Goal: Task Accomplishment & Management: Manage account settings

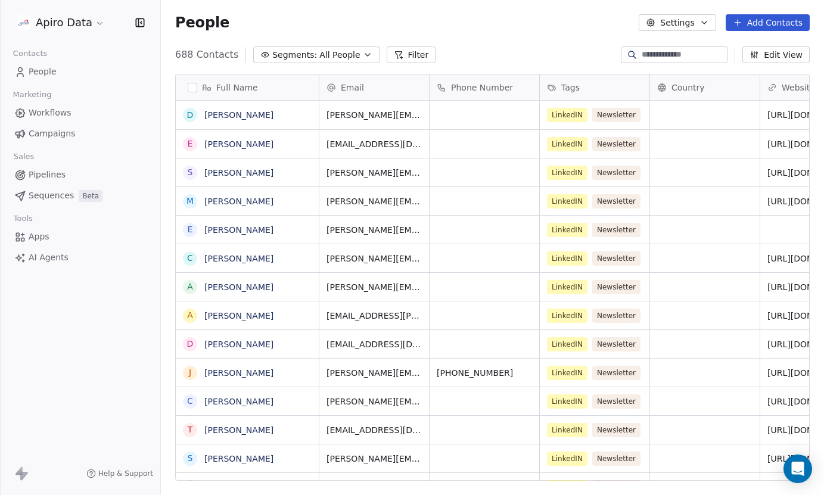
scroll to position [436, 663]
click at [42, 72] on span "People" at bounding box center [43, 72] width 28 height 13
click at [56, 133] on span "Campaigns" at bounding box center [52, 134] width 46 height 13
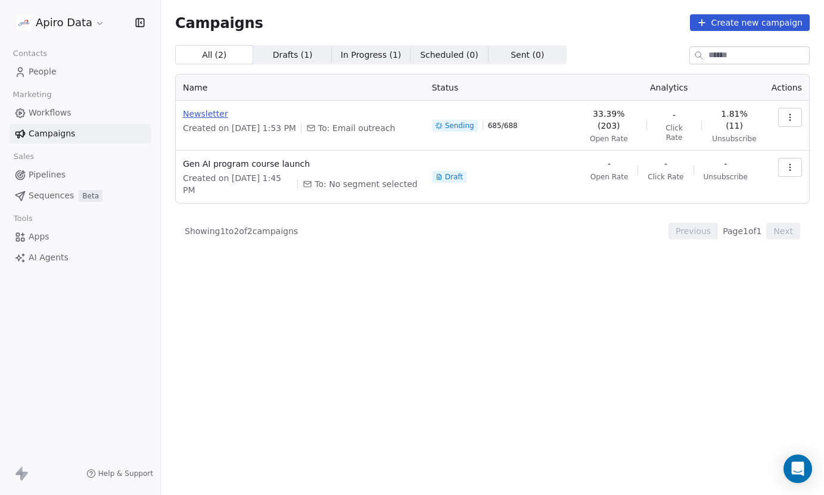
click at [216, 114] on span "Newsletter" at bounding box center [300, 114] width 235 height 12
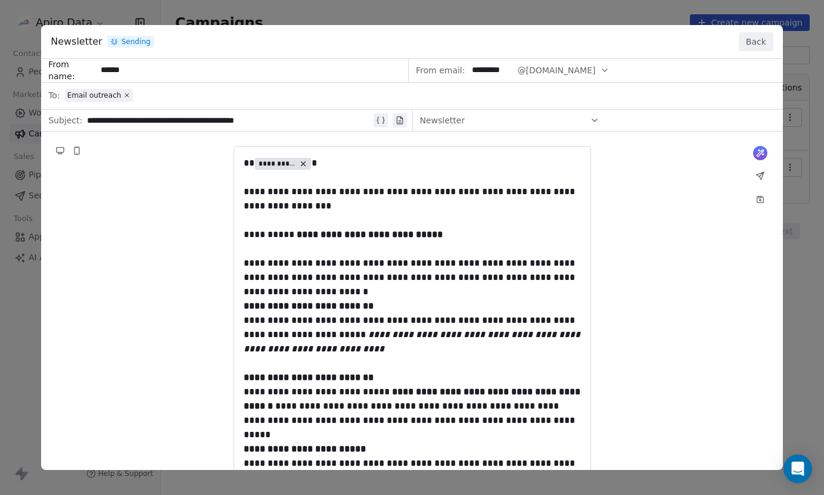
click at [763, 44] on button "Back" at bounding box center [756, 41] width 35 height 19
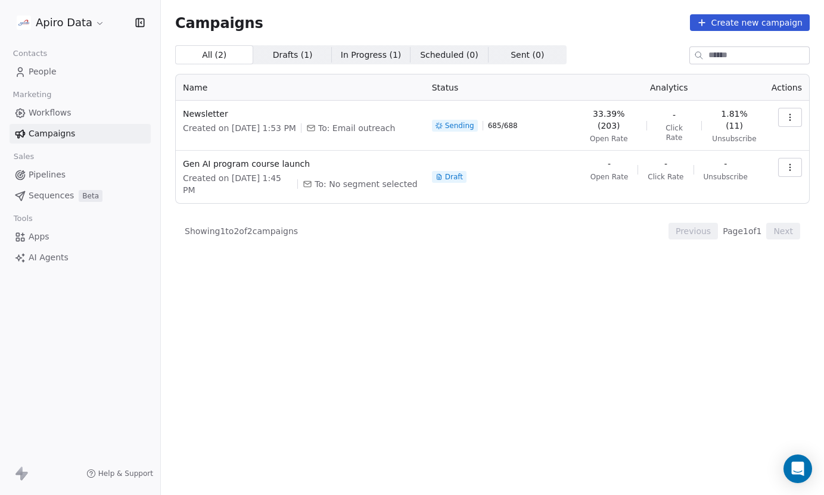
click at [782, 123] on button "button" at bounding box center [790, 117] width 24 height 19
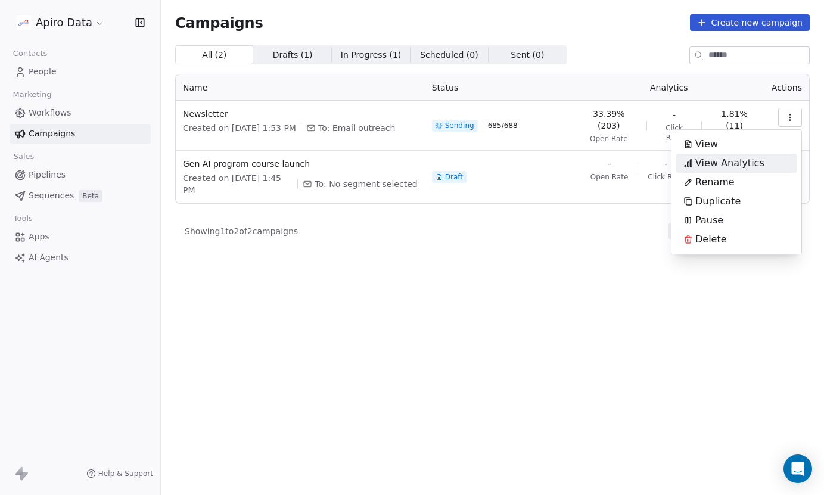
click at [732, 161] on span "View Analytics" at bounding box center [730, 163] width 69 height 14
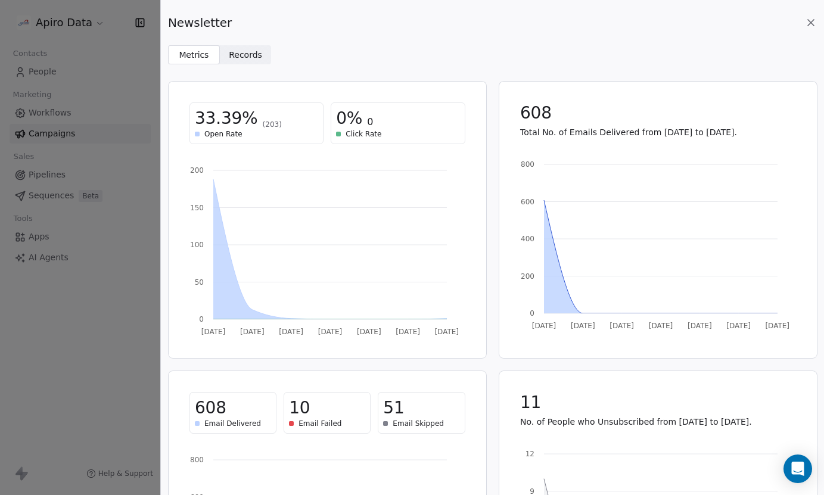
click at [810, 22] on icon at bounding box center [811, 23] width 6 height 6
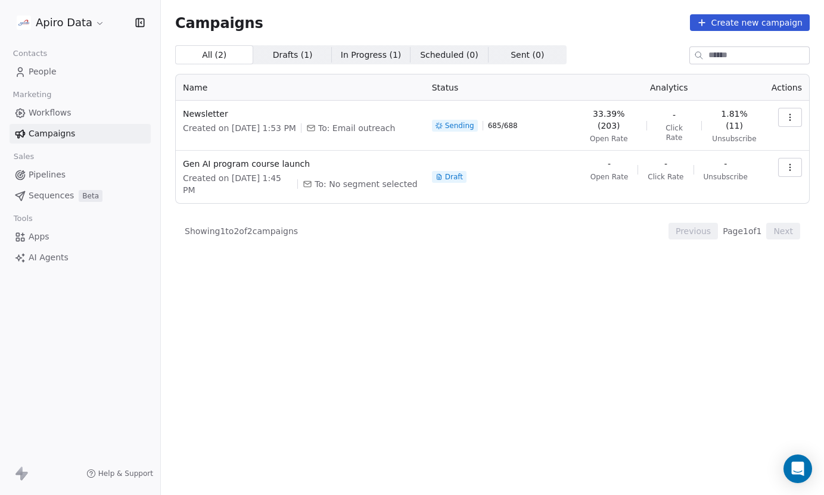
click at [793, 118] on icon "button" at bounding box center [791, 118] width 10 height 10
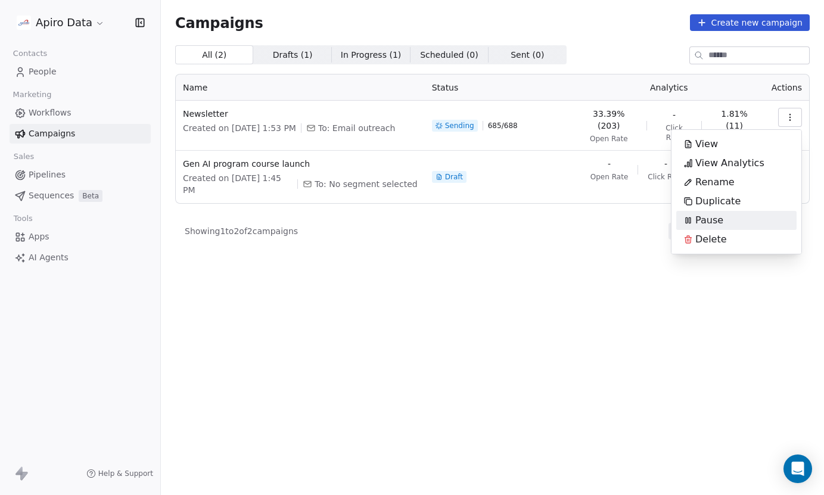
click at [726, 218] on div "Pause" at bounding box center [703, 220] width 54 height 19
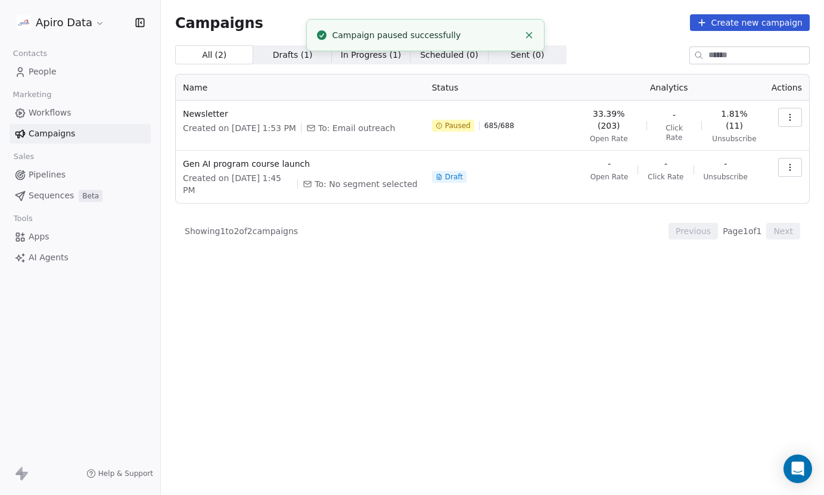
click at [526, 35] on icon "Close toast" at bounding box center [529, 35] width 11 height 11
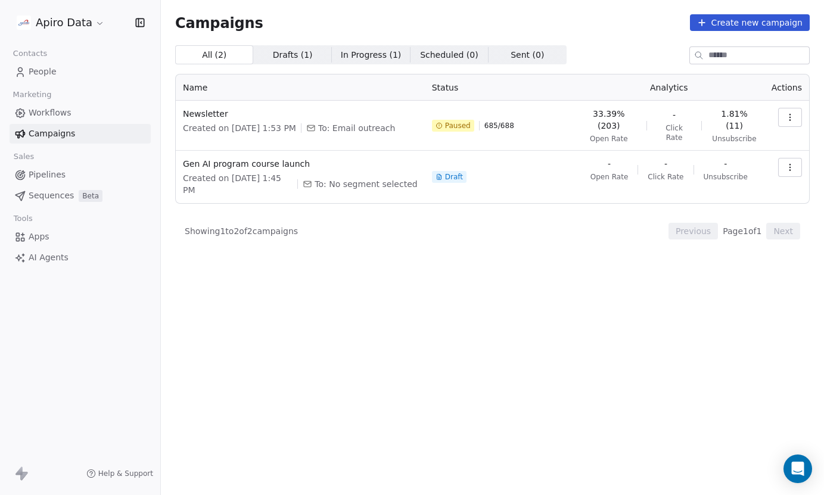
click at [793, 113] on icon "button" at bounding box center [791, 118] width 10 height 10
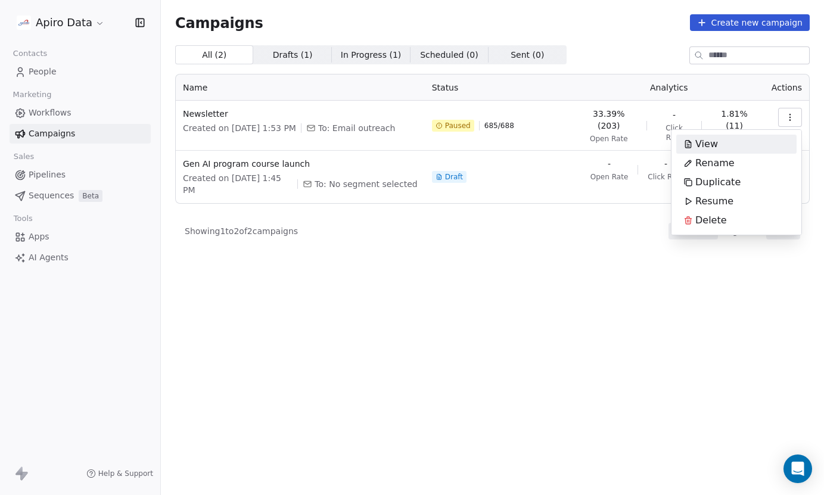
click at [704, 148] on span "View" at bounding box center [707, 144] width 23 height 14
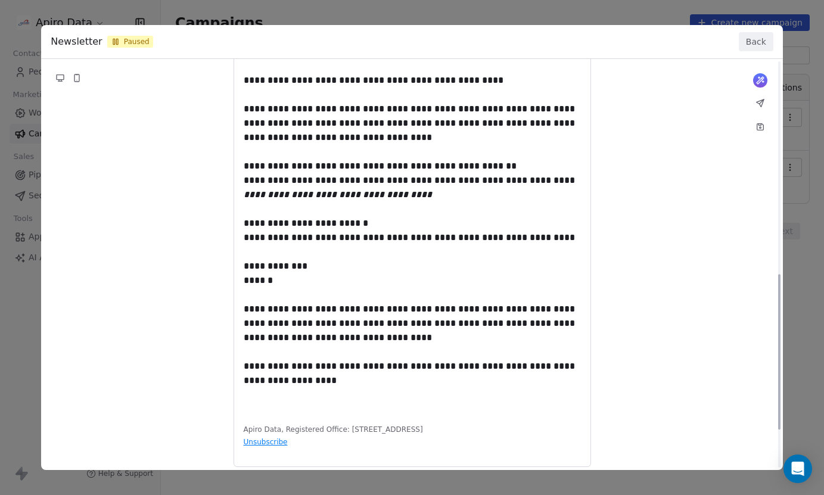
scroll to position [666, 0]
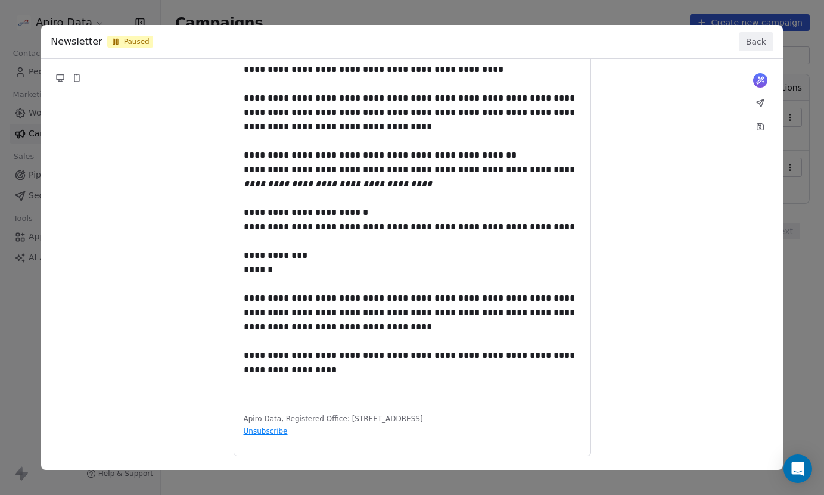
click at [755, 46] on button "Back" at bounding box center [756, 41] width 35 height 19
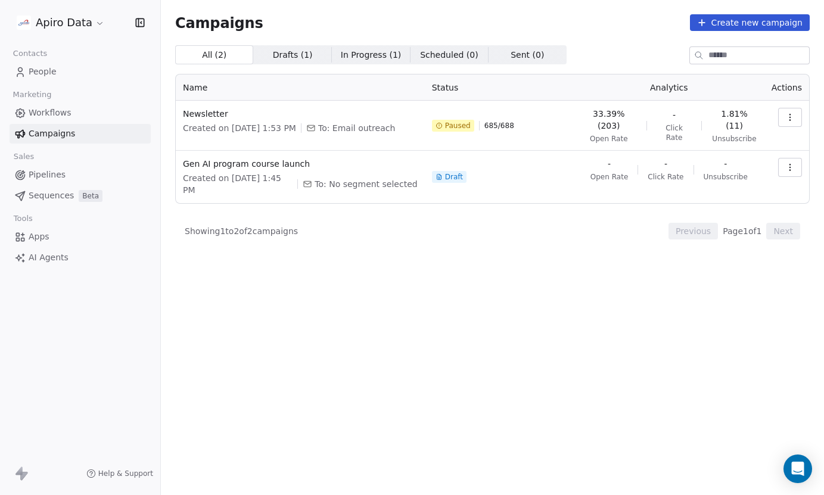
click at [787, 122] on icon "button" at bounding box center [791, 118] width 10 height 10
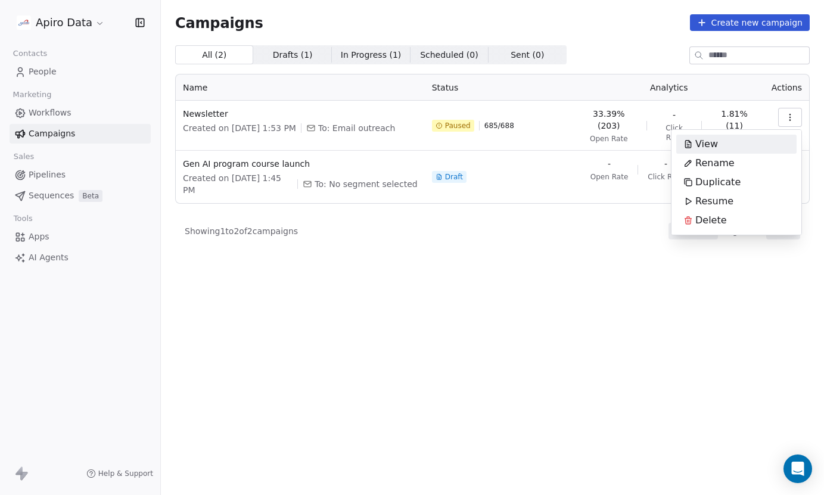
click at [734, 145] on div "View" at bounding box center [736, 144] width 120 height 19
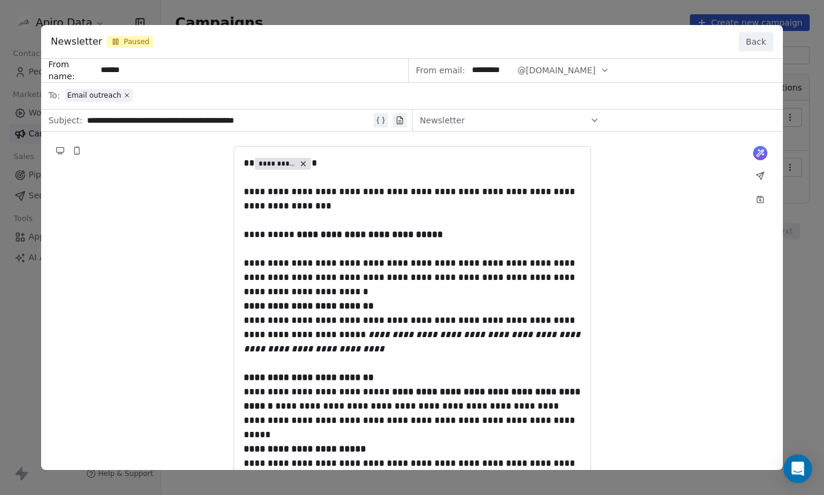
click at [752, 44] on button "Back" at bounding box center [756, 41] width 35 height 19
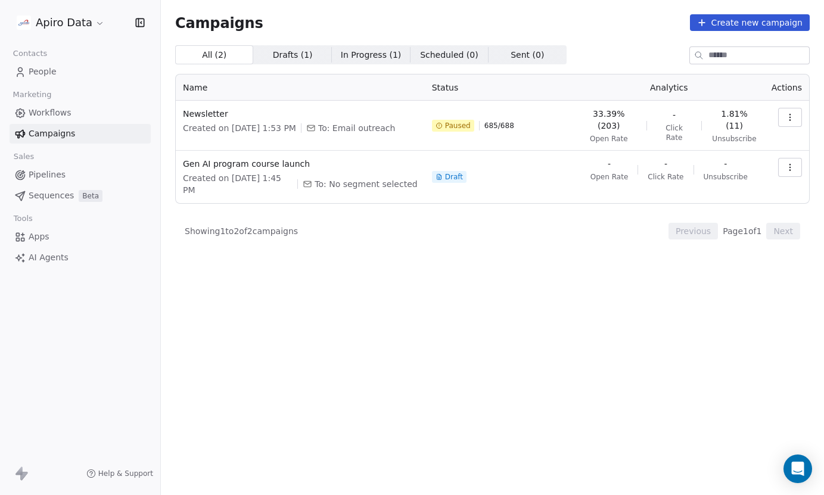
click at [787, 118] on icon "button" at bounding box center [791, 118] width 10 height 10
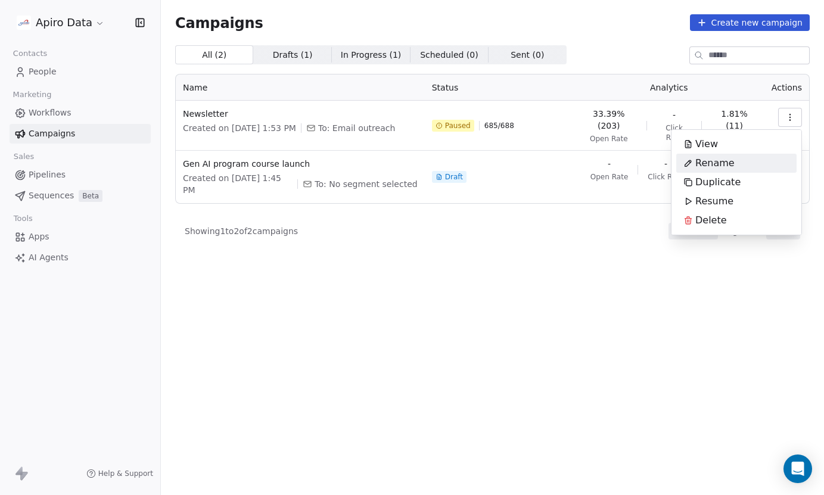
click at [534, 233] on html "Apiro Data Contacts People Marketing Workflows Campaigns Sales Pipelines Sequen…" at bounding box center [412, 255] width 824 height 511
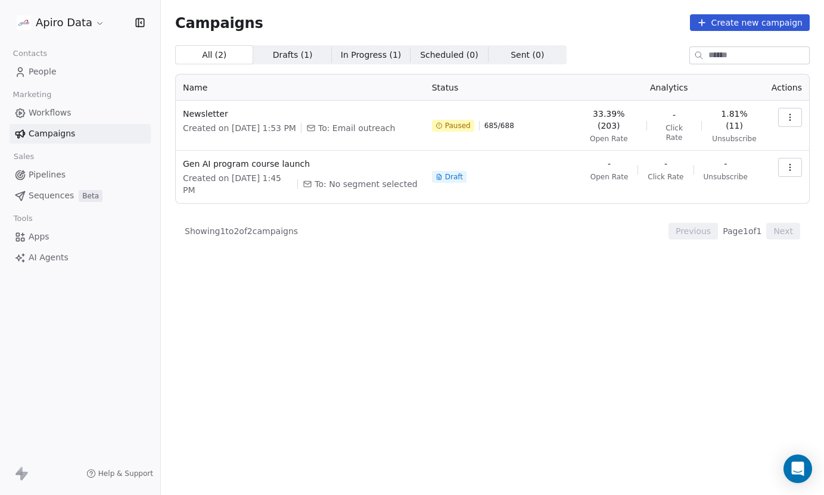
click at [794, 119] on icon "button" at bounding box center [791, 118] width 10 height 10
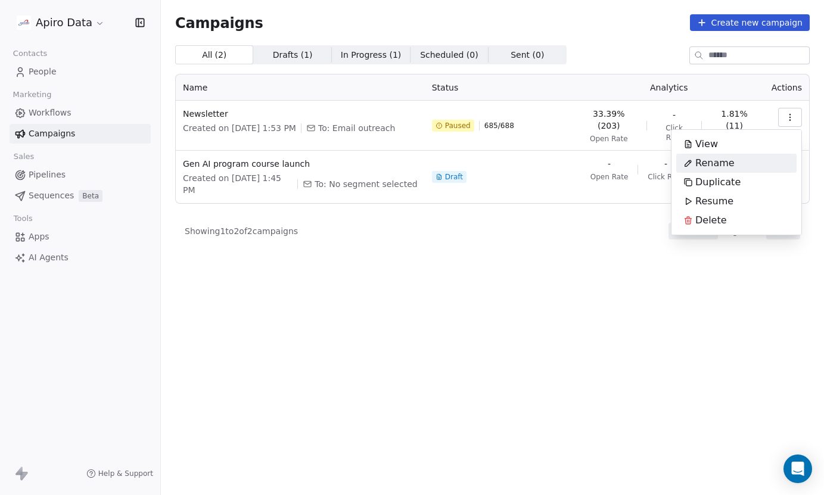
click at [505, 254] on html "Apiro Data Contacts People Marketing Workflows Campaigns Sales Pipelines Sequen…" at bounding box center [412, 255] width 824 height 511
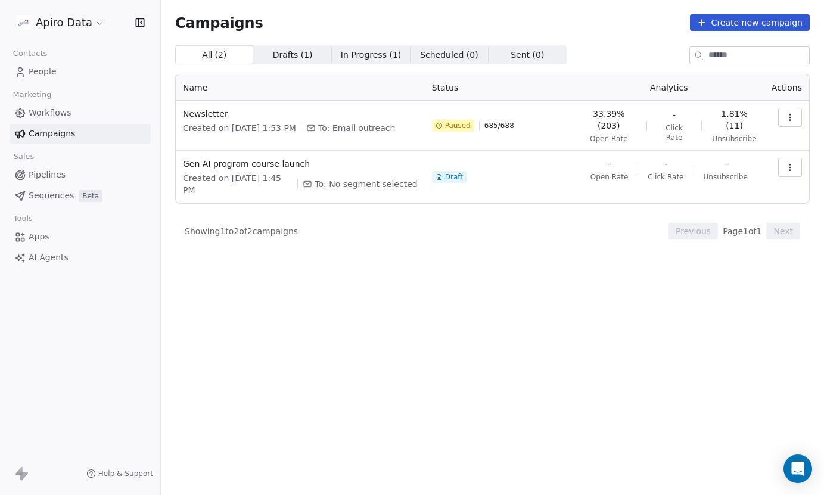
click at [367, 54] on span "In Progress ( 1 )" at bounding box center [371, 55] width 61 height 13
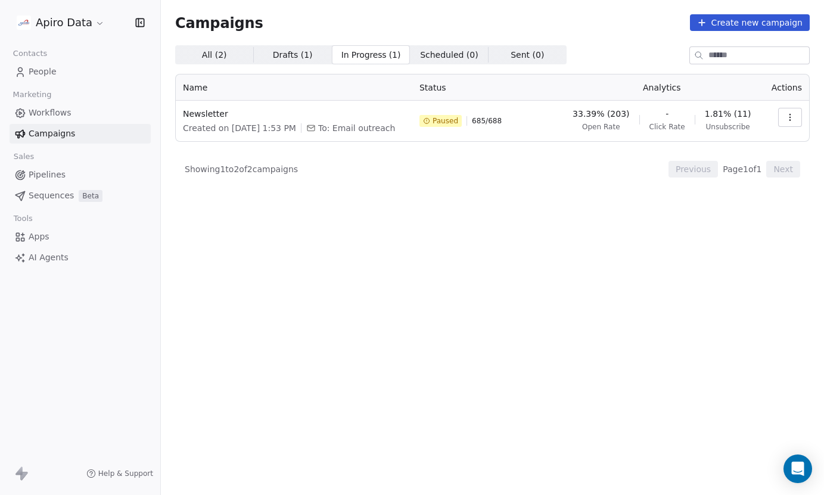
click at [778, 119] on button "button" at bounding box center [790, 117] width 24 height 19
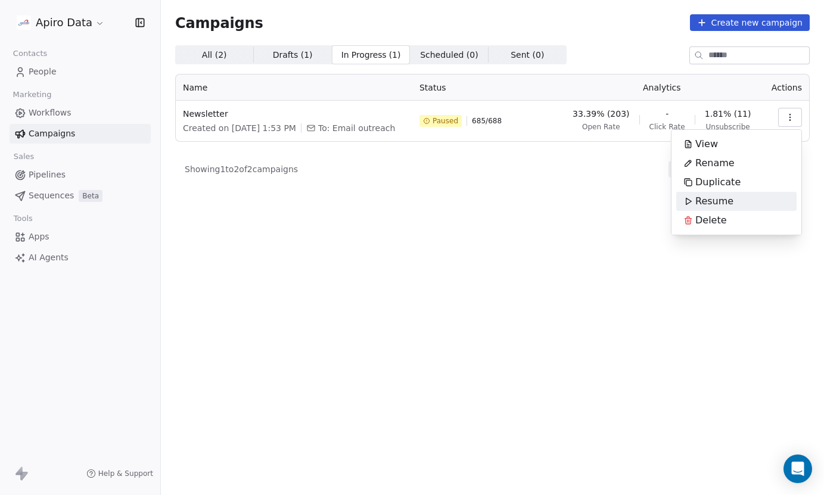
click at [716, 198] on span "Resume" at bounding box center [715, 201] width 38 height 14
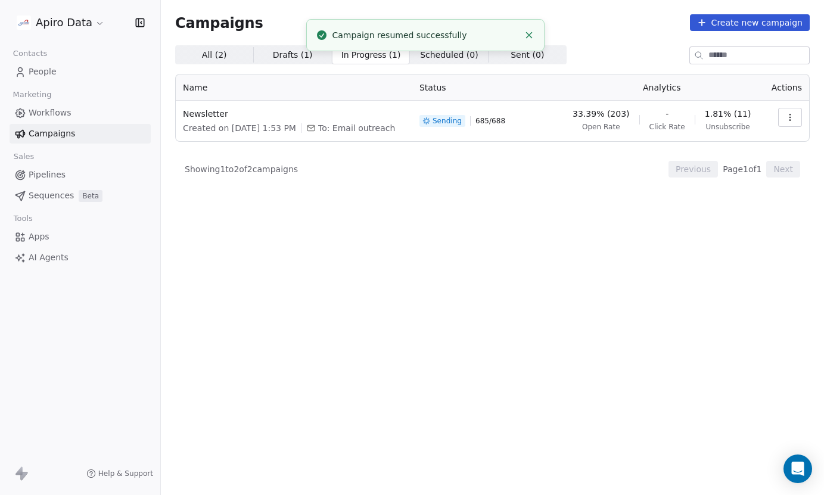
click at [527, 36] on line "Close toast" at bounding box center [528, 35] width 5 height 5
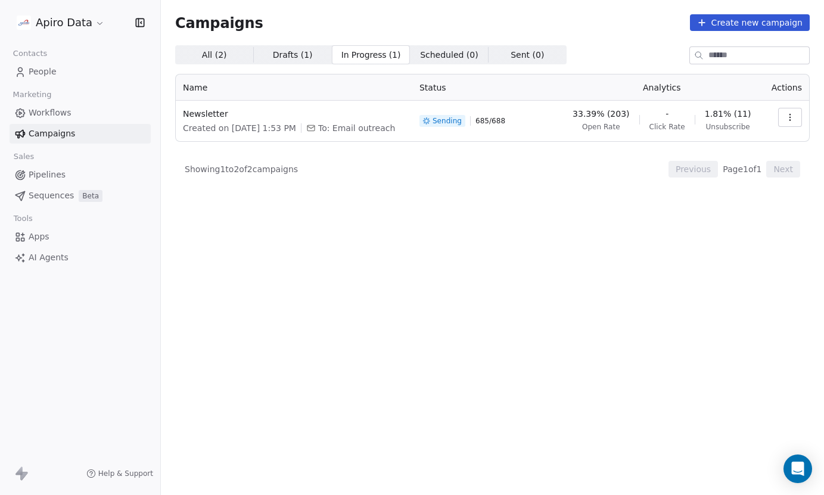
click at [790, 116] on icon "button" at bounding box center [791, 118] width 10 height 10
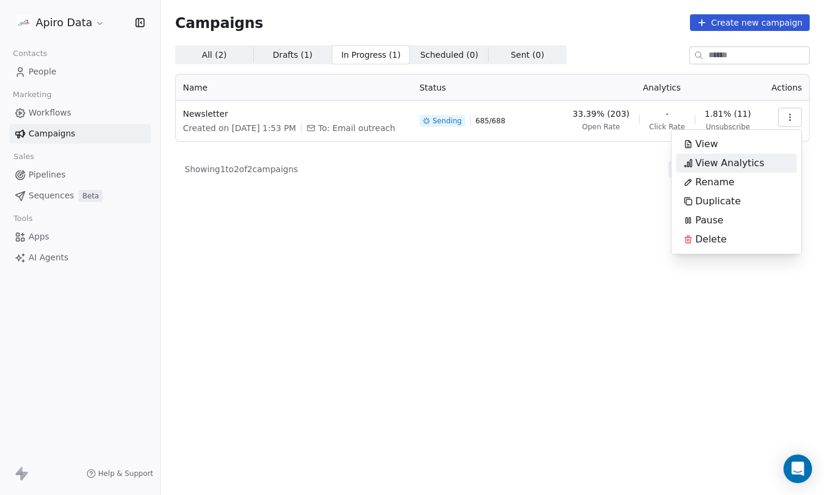
click at [715, 163] on span "View Analytics" at bounding box center [730, 163] width 69 height 14
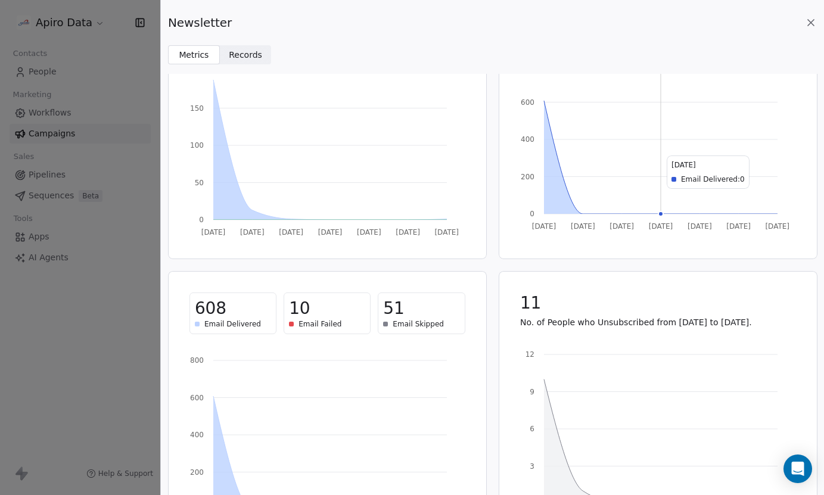
scroll to position [0, 0]
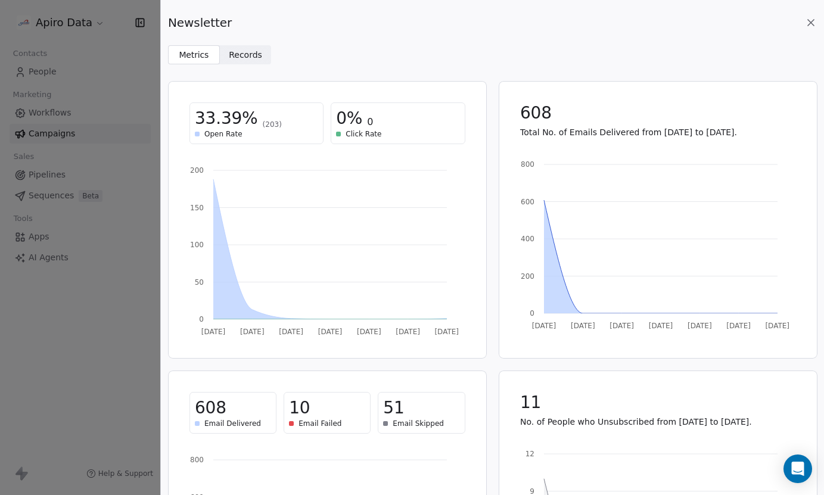
click at [234, 61] on span "Records Records" at bounding box center [246, 54] width 52 height 19
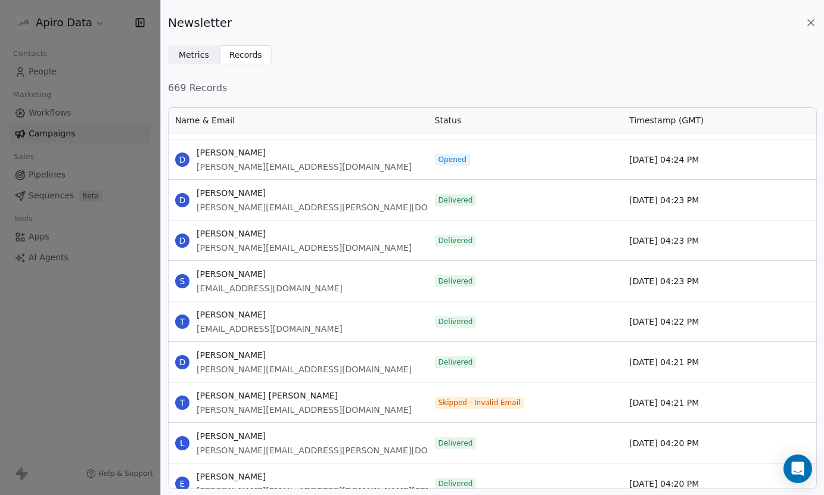
scroll to position [26999, 0]
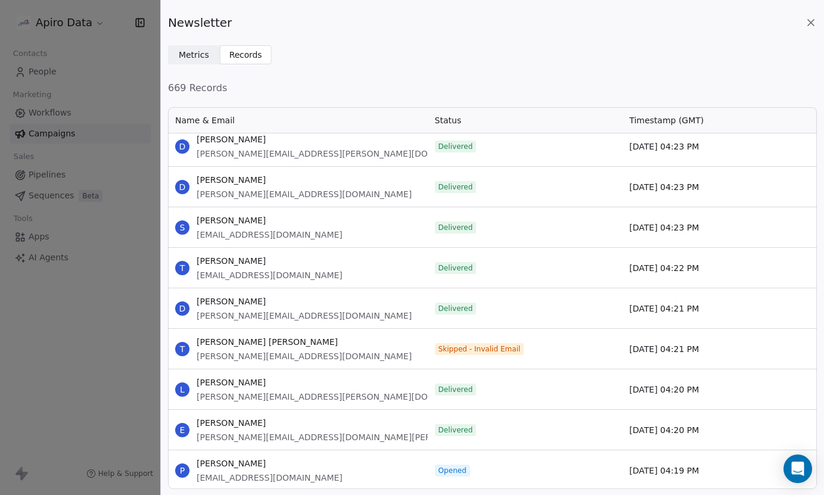
click at [809, 21] on icon at bounding box center [811, 23] width 12 height 12
